Goal: Find contact information: Find contact information

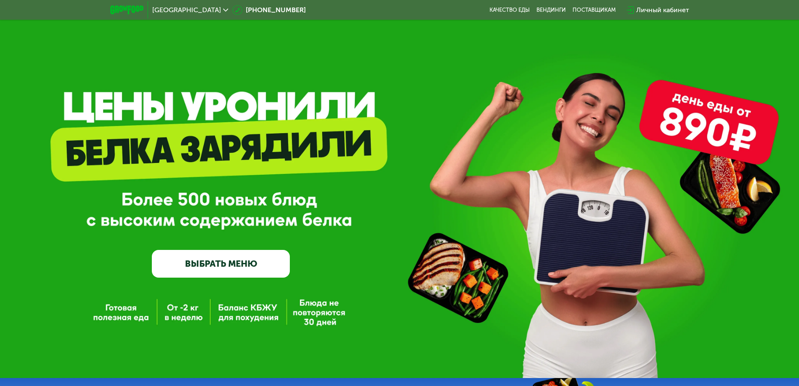
click at [209, 8] on div "[GEOGRAPHIC_DATA]" at bounding box center [190, 10] width 76 height 7
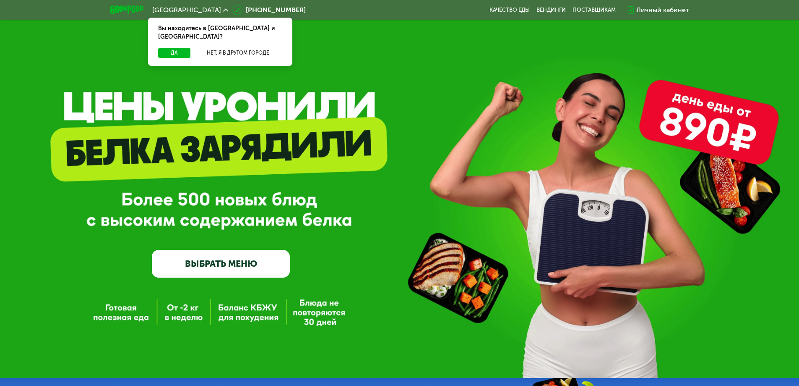
click at [209, 8] on div "[GEOGRAPHIC_DATA]" at bounding box center [190, 10] width 76 height 7
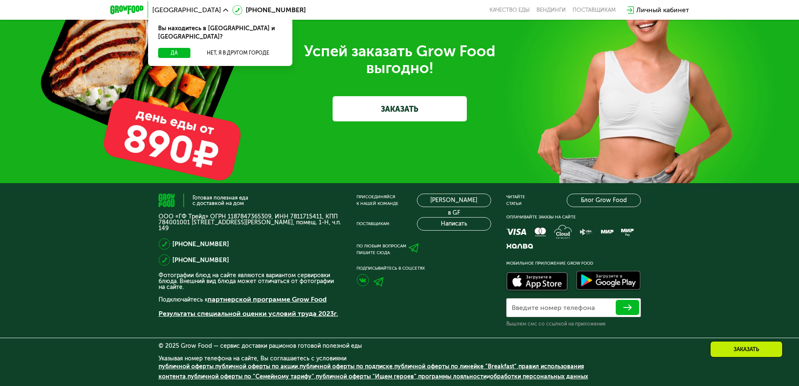
scroll to position [2637, 0]
drag, startPoint x: 222, startPoint y: 241, endPoint x: 178, endPoint y: 245, distance: 44.2
click at [178, 245] on div "[PHONE_NUMBER]" at bounding box center [250, 244] width 183 height 12
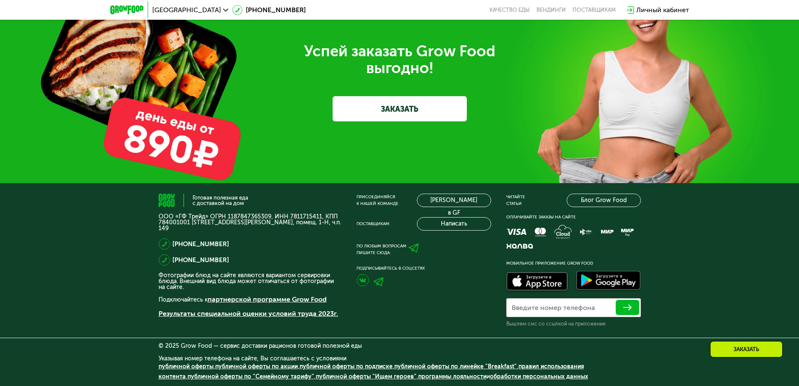
copy link "[PHONE_NUMBER]"
drag, startPoint x: 224, startPoint y: 259, endPoint x: 179, endPoint y: 259, distance: 44.5
click at [179, 259] on div "[PHONE_NUMBER]" at bounding box center [250, 260] width 183 height 12
copy link "[PHONE_NUMBER]"
